Goal: Navigation & Orientation: Find specific page/section

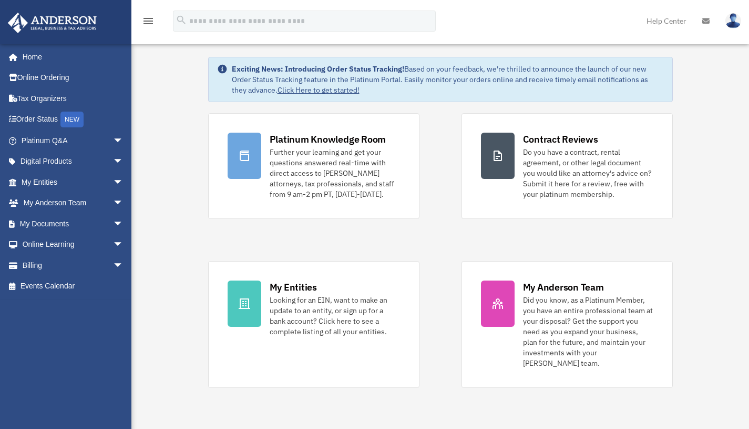
scroll to position [29, 0]
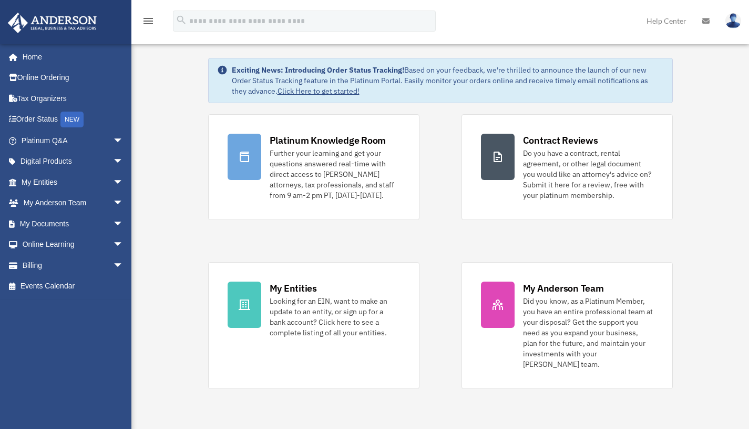
click at [148, 16] on icon "menu" at bounding box center [148, 21] width 13 height 13
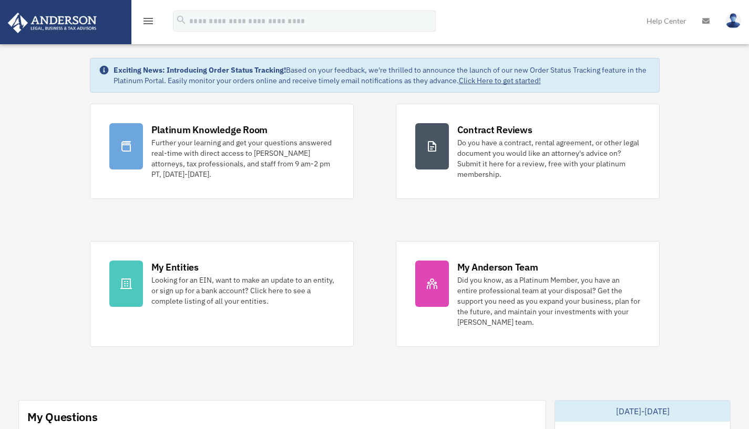
click at [150, 18] on icon "menu" at bounding box center [148, 21] width 13 height 13
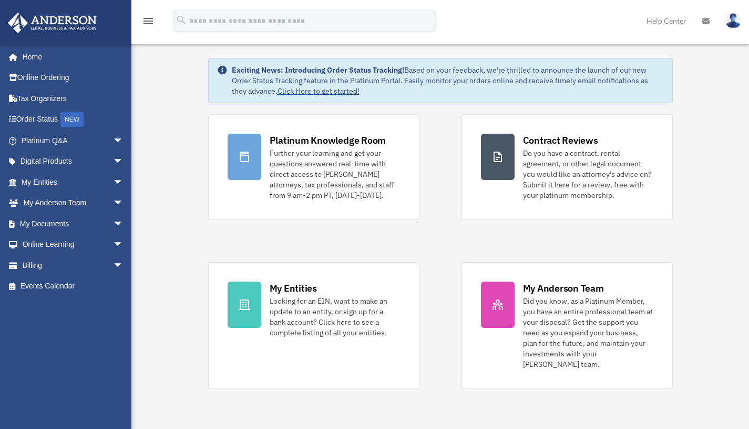
click at [52, 157] on link "Digital Products arrow_drop_down" at bounding box center [73, 161] width 132 height 21
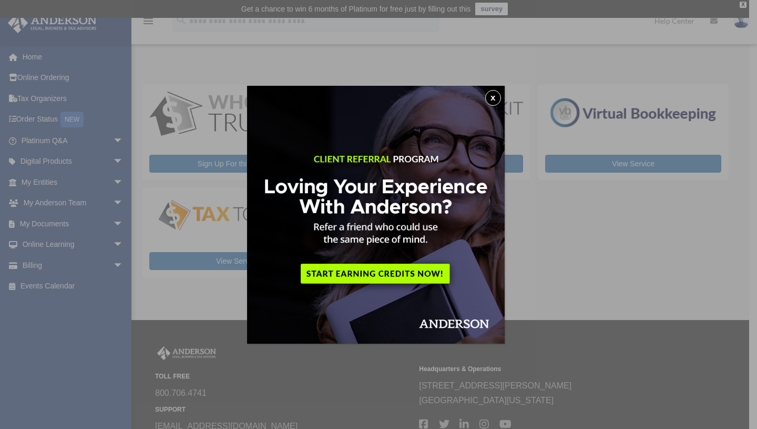
click at [494, 101] on button "x" at bounding box center [493, 98] width 16 height 16
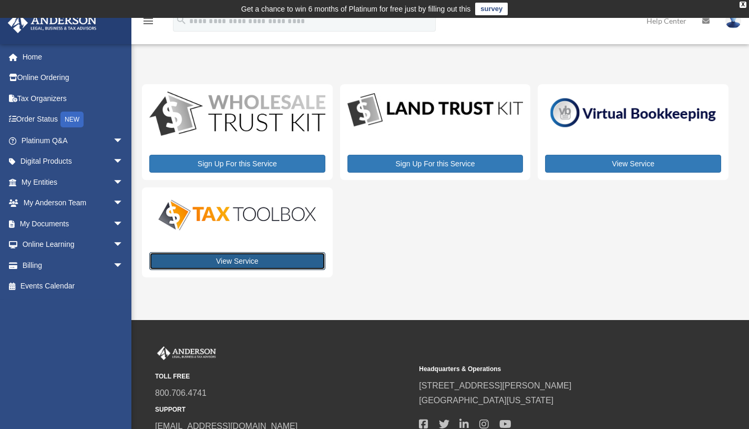
click at [240, 263] on link "View Service" at bounding box center [237, 261] width 176 height 18
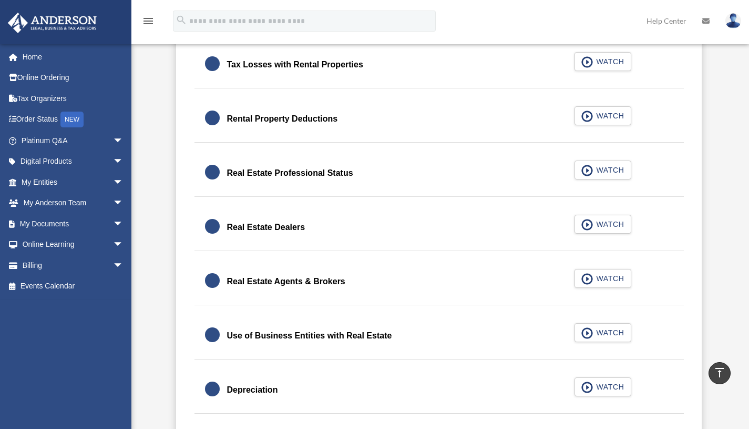
scroll to position [773, 0]
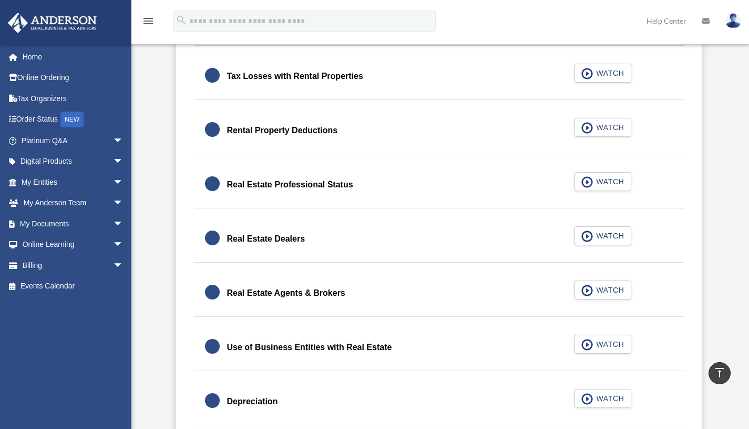
click at [56, 245] on link "Online Learning arrow_drop_down" at bounding box center [73, 244] width 132 height 21
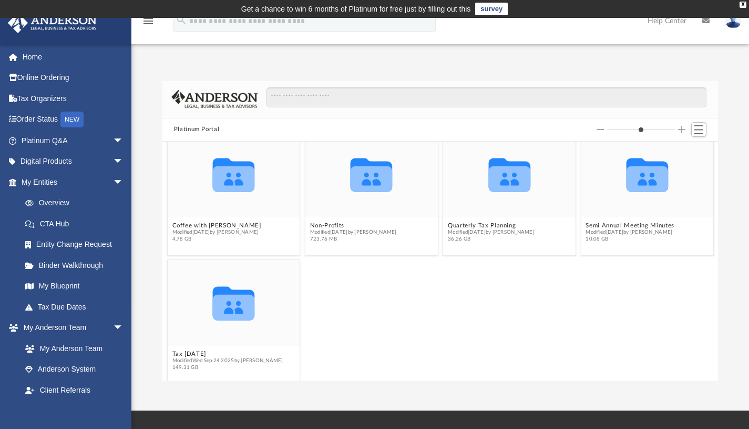
scroll to position [22, 0]
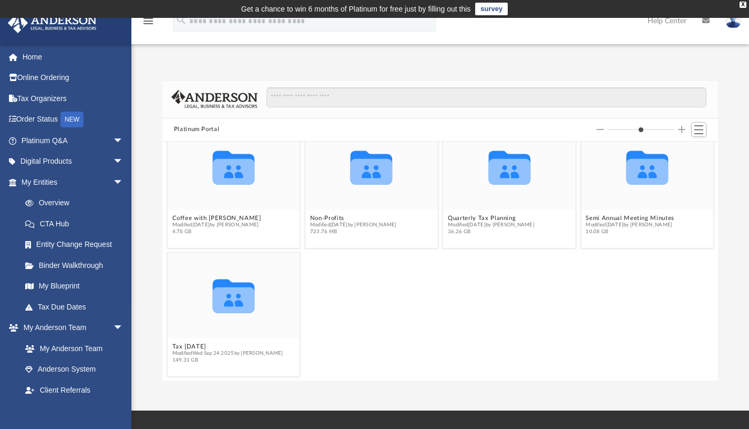
click at [113, 182] on span "arrow_drop_down" at bounding box center [123, 182] width 21 height 22
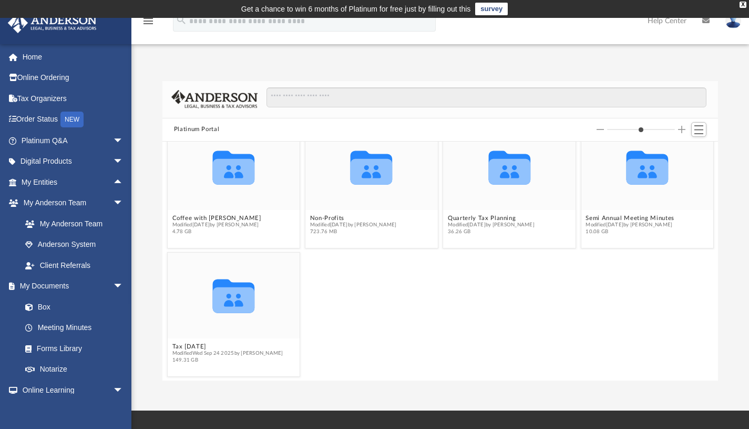
click at [76, 326] on link "Meeting Minutes" at bounding box center [74, 327] width 119 height 21
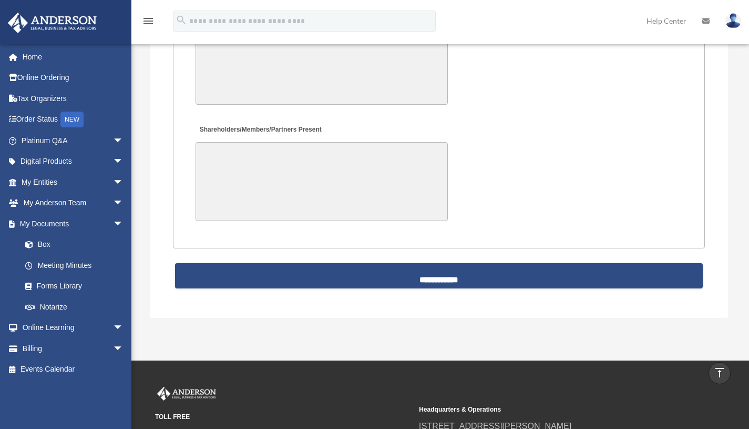
scroll to position [2398, 0]
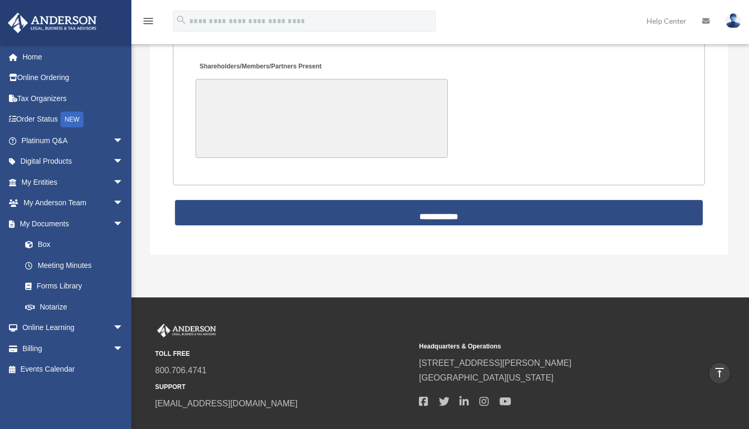
click at [39, 242] on link "Box" at bounding box center [77, 244] width 125 height 21
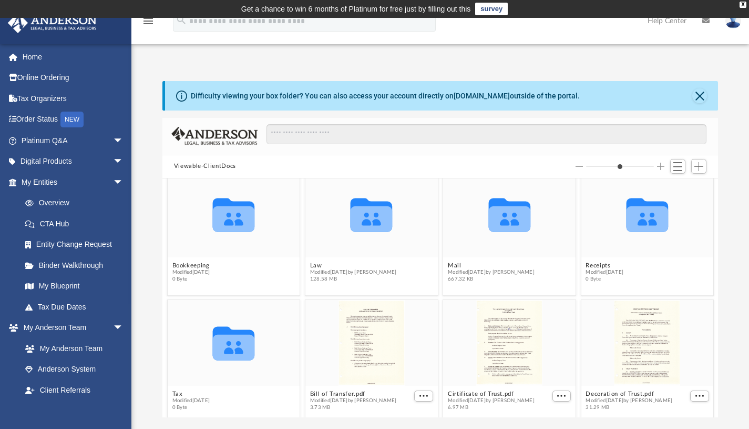
scroll to position [22, 0]
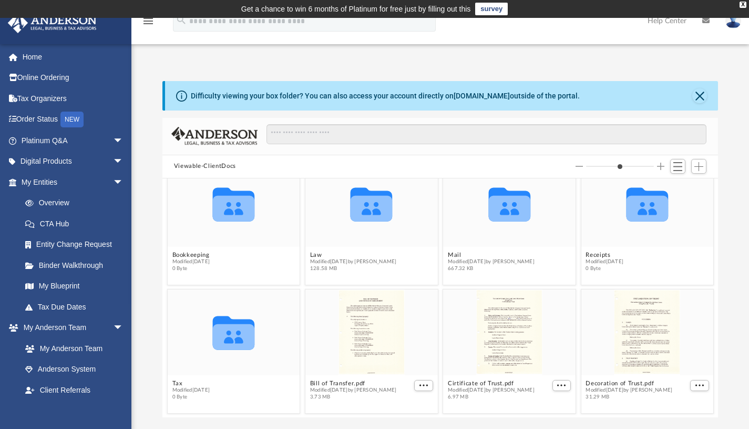
click at [342, 240] on div "Collaborated Folder" at bounding box center [372, 203] width 133 height 86
click at [356, 217] on icon "grid" at bounding box center [372, 208] width 42 height 26
click at [358, 212] on icon "grid" at bounding box center [372, 208] width 42 height 26
click at [312, 252] on button "Law" at bounding box center [353, 254] width 87 height 7
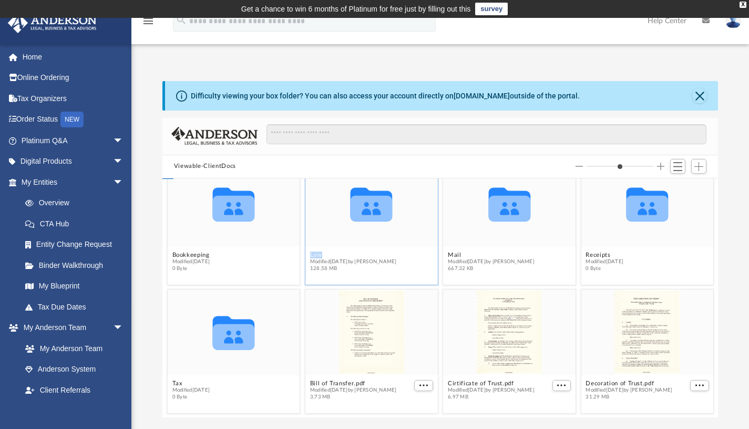
click at [312, 252] on button "Law" at bounding box center [353, 254] width 87 height 7
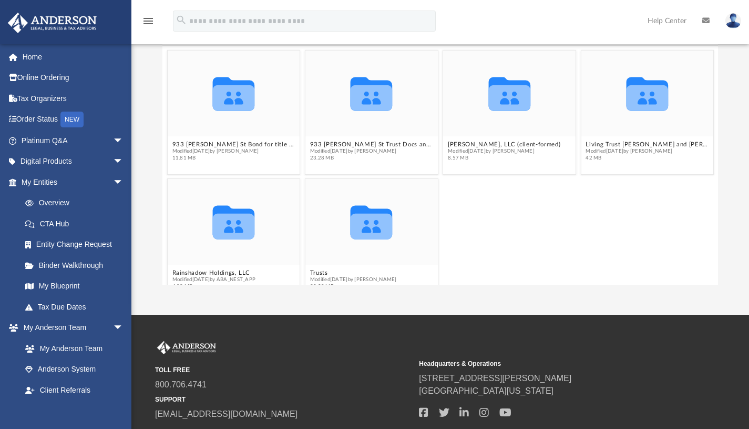
scroll to position [5, 0]
